Goal: Information Seeking & Learning: Find specific fact

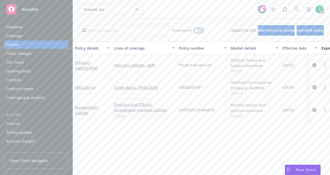
click at [195, 30] on icon "button" at bounding box center [196, 30] width 2 height 2
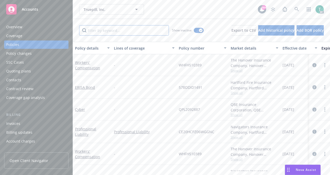
click at [154, 32] on input "Filter by keyword..." at bounding box center [124, 30] width 90 height 10
type input "e"
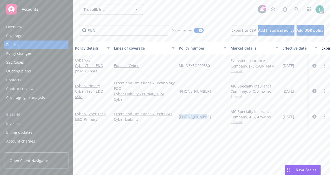
drag, startPoint x: 203, startPoint y: 111, endPoint x: 176, endPoint y: 112, distance: 26.7
click at [176, 112] on div "[PHONE_NUMBER]" at bounding box center [202, 116] width 52 height 23
copy span "[PHONE_NUMBER]"
drag, startPoint x: 210, startPoint y: 65, endPoint x: 171, endPoint y: 63, distance: 39.7
click at [171, 63] on div "Cyber - XS Cyber/Tech E&O ($5M XS $5M) Excess - Cyber MKLV3XEO000330 Evanston I…" at bounding box center [323, 65] width 500 height 23
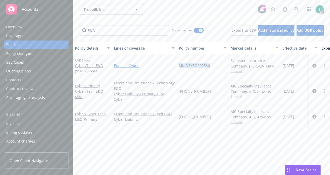
copy div "MKLV3XEO000330"
click at [106, 29] on input "E&O" at bounding box center [124, 30] width 90 height 10
type input "E"
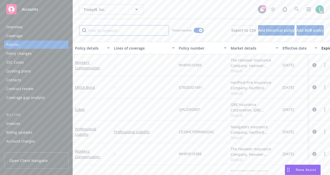
paste input "MKLV3XEO000330"
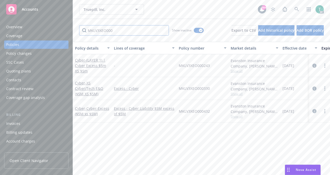
type input "MKLV3XEO000"
drag, startPoint x: 211, startPoint y: 111, endPoint x: 180, endPoint y: 113, distance: 31.4
click at [180, 113] on div "MKLV3XEO000432" at bounding box center [202, 111] width 52 height 23
copy span "MKLV3XEO000432"
click at [116, 11] on span "Truepill, Inc." at bounding box center [105, 9] width 45 height 5
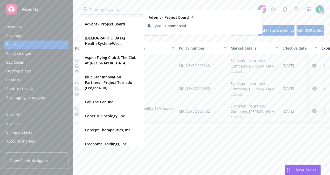
click at [157, 3] on div "Advent - Project Board Type Commercial Adventist Health System/West Type Commer…" at bounding box center [201, 9] width 257 height 19
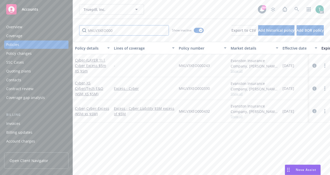
click at [122, 31] on input "MKLV3XEO000" at bounding box center [124, 30] width 90 height 10
type input "M"
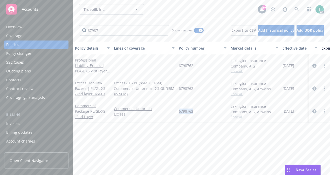
drag, startPoint x: 194, startPoint y: 110, endPoint x: 176, endPoint y: 114, distance: 18.9
click at [176, 114] on div "Commercial Package - PL/GL/XS -2nd Layer Commercial Umbrella Excess 6798762 Lex…" at bounding box center [323, 111] width 500 height 23
copy div "6798762"
click at [176, 114] on div "Commercial Umbrella Excess" at bounding box center [144, 111] width 65 height 23
drag, startPoint x: 104, startPoint y: 31, endPoint x: 58, endPoint y: 38, distance: 46.1
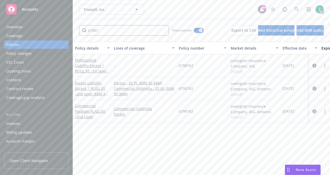
click at [58, 38] on div "Accounts Overview Coverage Policies Policy changes SSC Cases Quoting plans Cont…" at bounding box center [165, 87] width 330 height 175
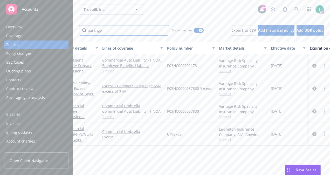
scroll to position [0, 11]
drag, startPoint x: 206, startPoint y: 112, endPoint x: 167, endPoint y: 115, distance: 38.9
click at [167, 115] on div "P03HC0000057830" at bounding box center [192, 111] width 52 height 23
copy span "P03HC0000057830"
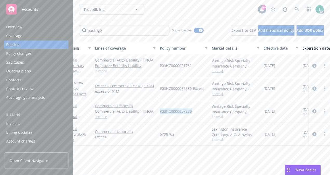
scroll to position [0, 9]
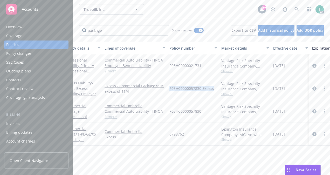
drag, startPoint x: 213, startPoint y: 87, endPoint x: 169, endPoint y: 88, distance: 44.3
click at [169, 88] on div "P03HC0000057830-Excess" at bounding box center [193, 88] width 52 height 23
copy span "P03HC0000057830-Excess"
click at [107, 27] on input "package" at bounding box center [124, 30] width 90 height 10
type input "p"
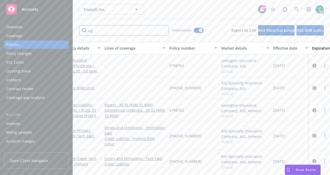
scroll to position [0, 0]
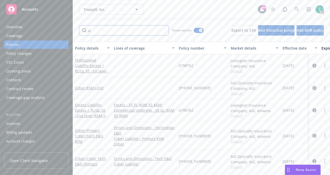
type input "a"
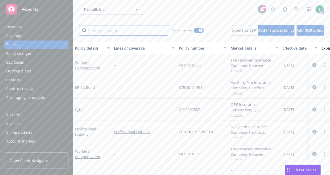
paste input "006798762"
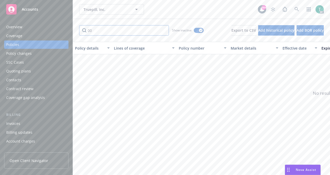
type input "0"
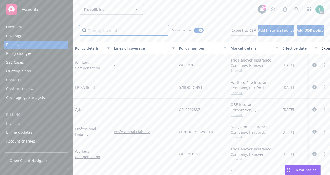
paste input "006798762"
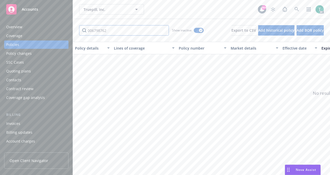
click at [91, 30] on input "006798762" at bounding box center [124, 30] width 90 height 10
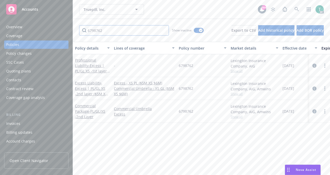
type input "6798762"
